Goal: Information Seeking & Learning: Learn about a topic

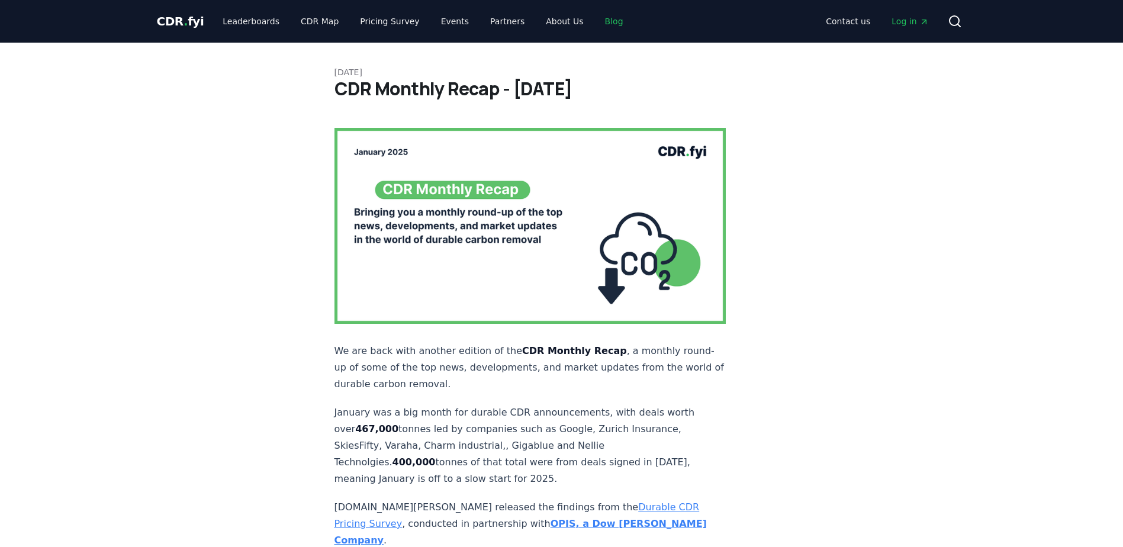
click at [595, 28] on link "Blog" at bounding box center [613, 21] width 37 height 21
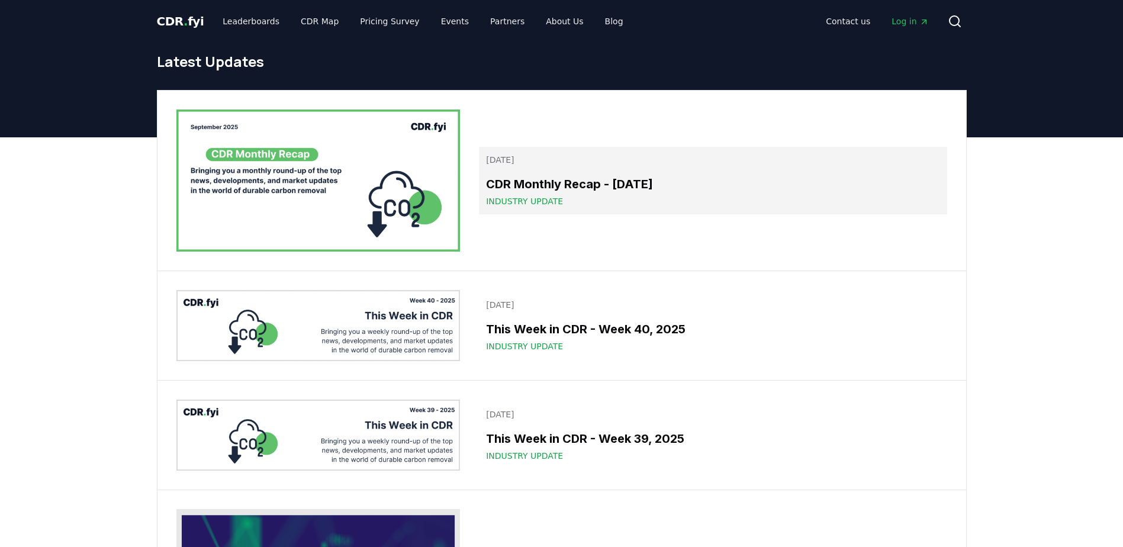
click at [591, 192] on h3 "CDR Monthly Recap - [DATE]" at bounding box center [712, 184] width 453 height 18
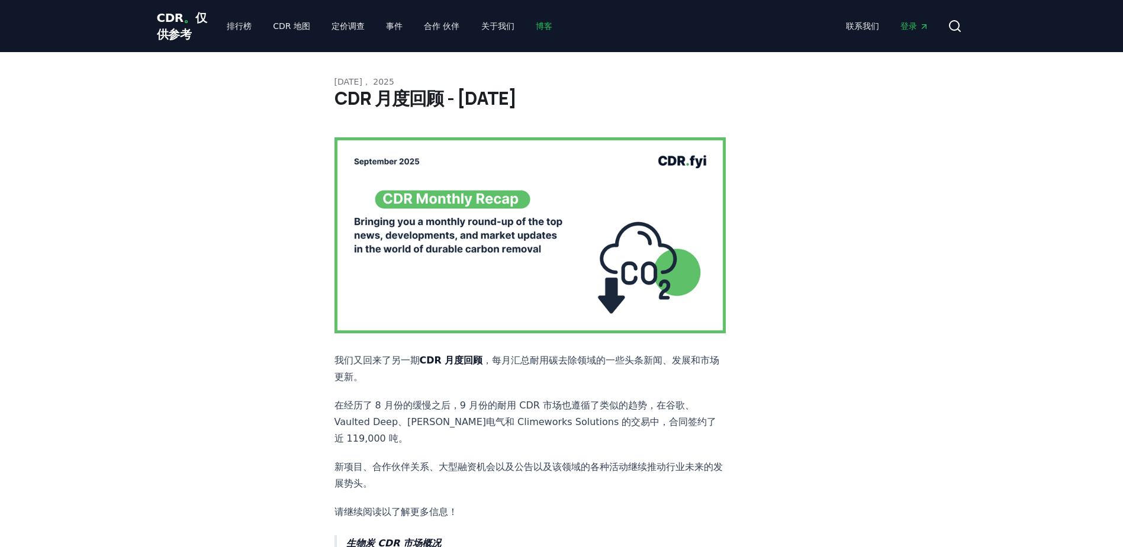
click at [549, 26] on link "博客" at bounding box center [544, 25] width 36 height 21
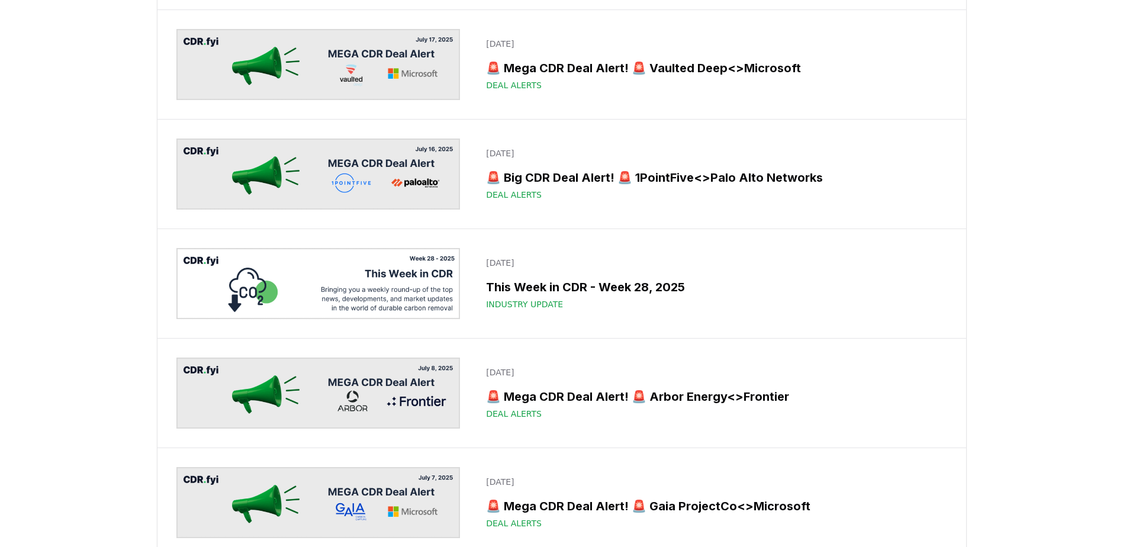
scroll to position [2425, 0]
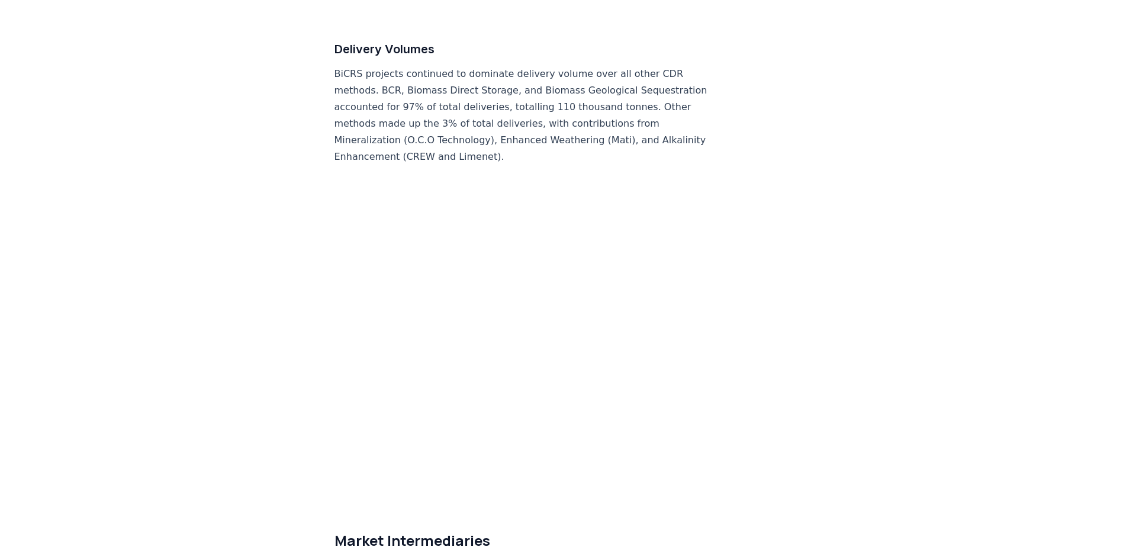
scroll to position [6048, 0]
